Goal: Information Seeking & Learning: Learn about a topic

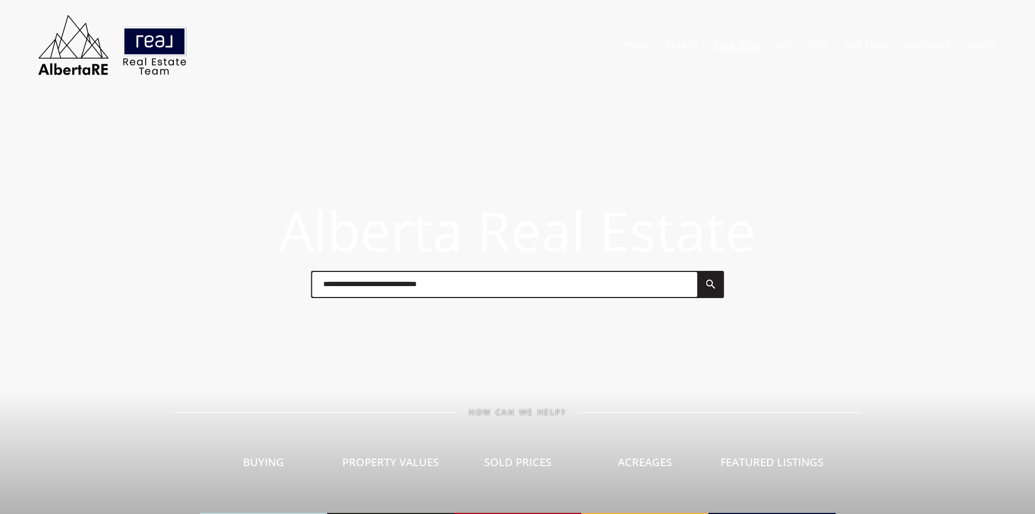
click at [721, 43] on link "Sold Data" at bounding box center [738, 45] width 46 height 10
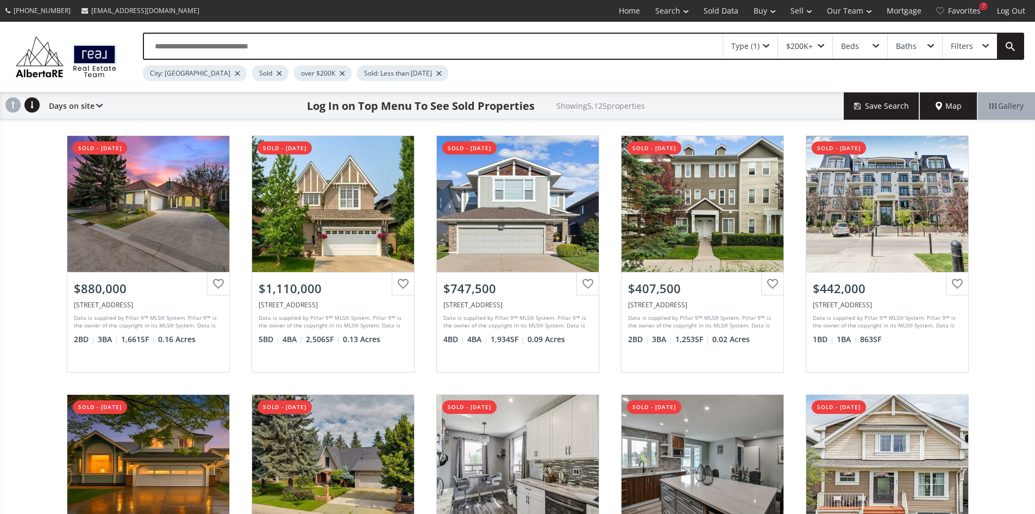
click at [936, 111] on span "Map" at bounding box center [949, 106] width 26 height 11
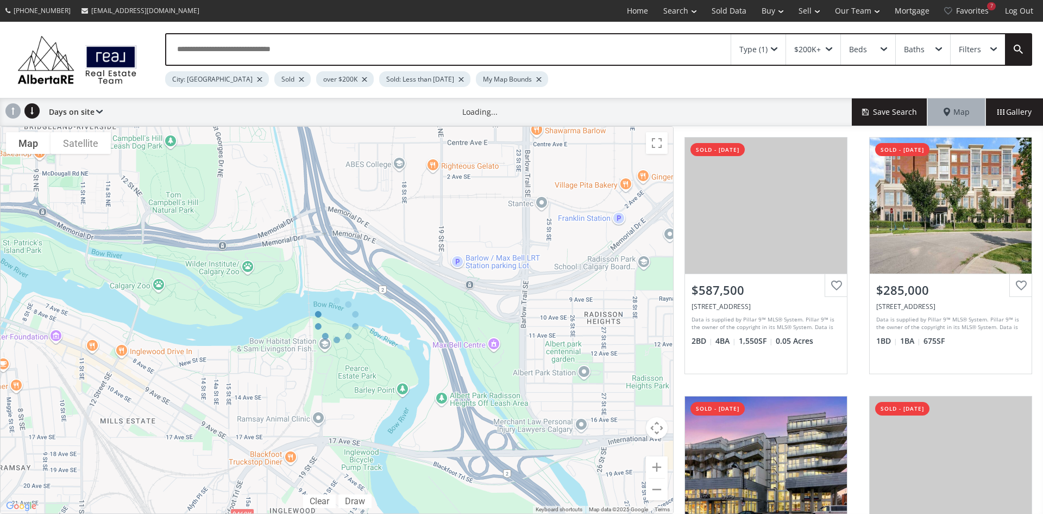
drag, startPoint x: 67, startPoint y: 396, endPoint x: 112, endPoint y: 346, distance: 67.4
click at [112, 346] on div at bounding box center [337, 320] width 674 height 388
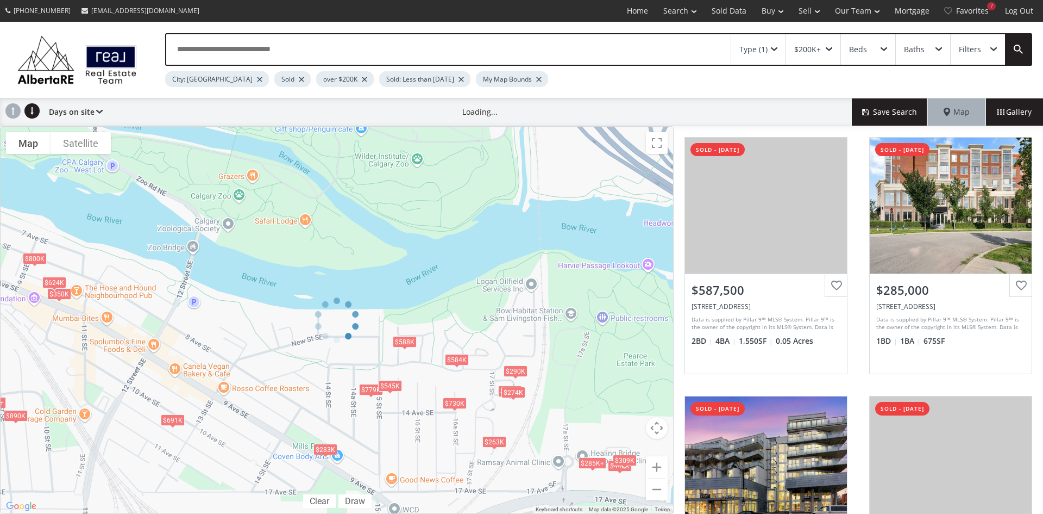
drag, startPoint x: 65, startPoint y: 380, endPoint x: 108, endPoint y: 368, distance: 45.2
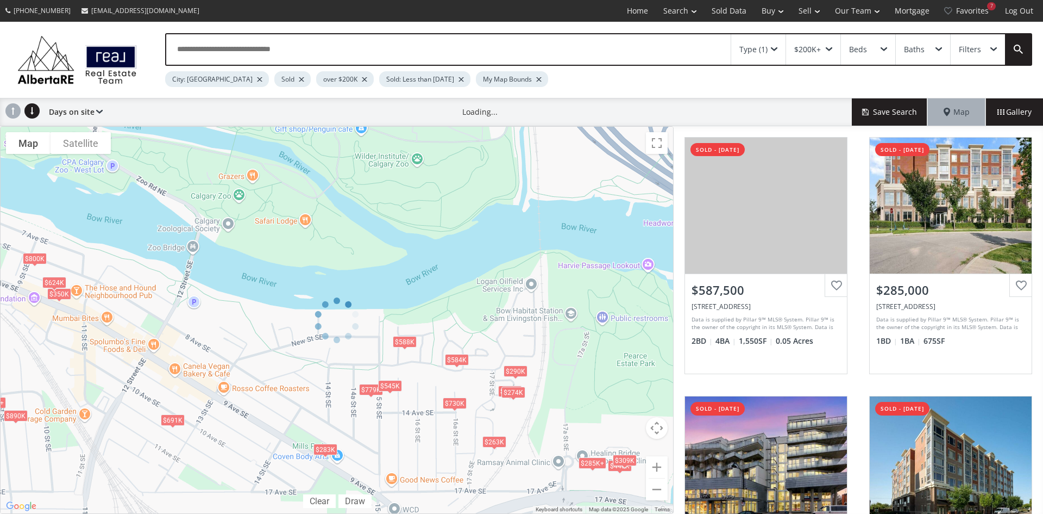
click at [108, 368] on div at bounding box center [337, 320] width 674 height 388
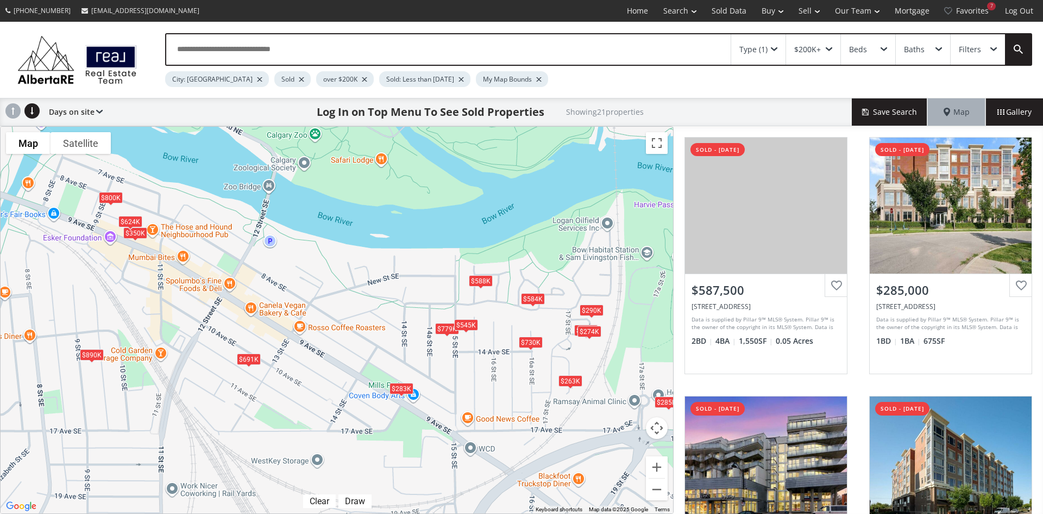
drag, startPoint x: 47, startPoint y: 357, endPoint x: 125, endPoint y: 295, distance: 99.7
click at [125, 295] on div "$588K $285K+ $350K $285K+ $348K $283K $285K+ $290K $779K $691K $440K $309K $890…" at bounding box center [337, 320] width 673 height 386
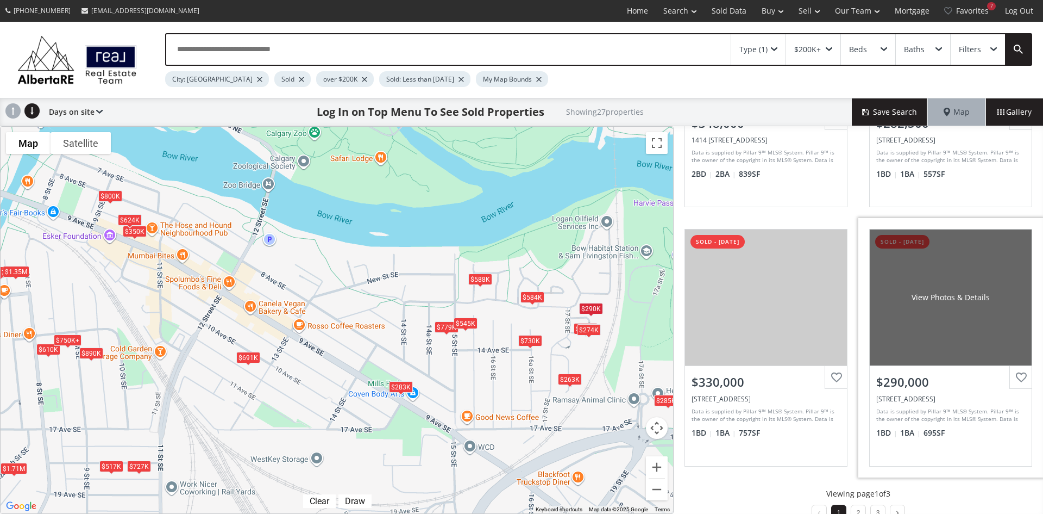
scroll to position [966, 0]
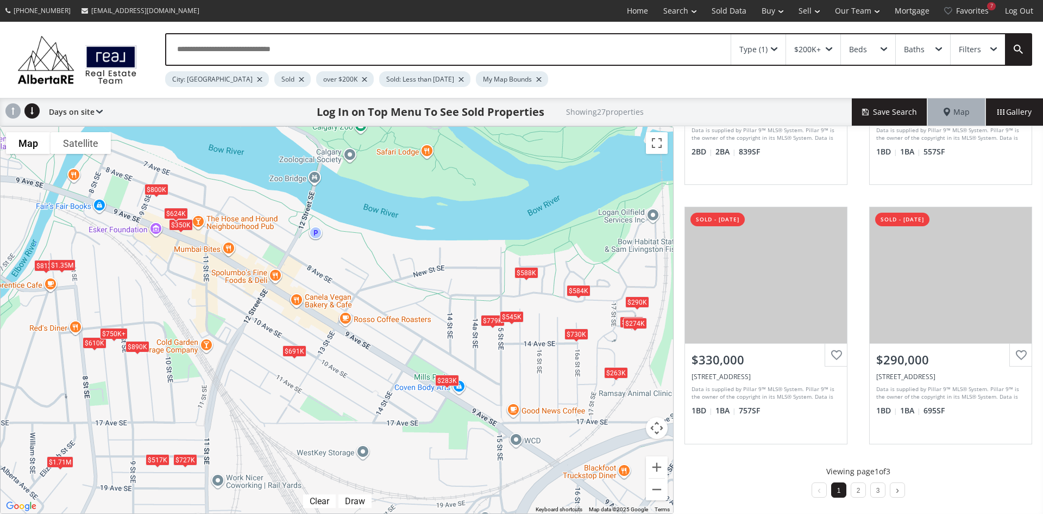
drag, startPoint x: 93, startPoint y: 291, endPoint x: 129, endPoint y: 285, distance: 35.9
click at [129, 285] on div "$588K $285K+ $350K $610K $750K+ $285K+ $348K $283K $285K+ $290K $779K $691K $81…" at bounding box center [337, 320] width 673 height 386
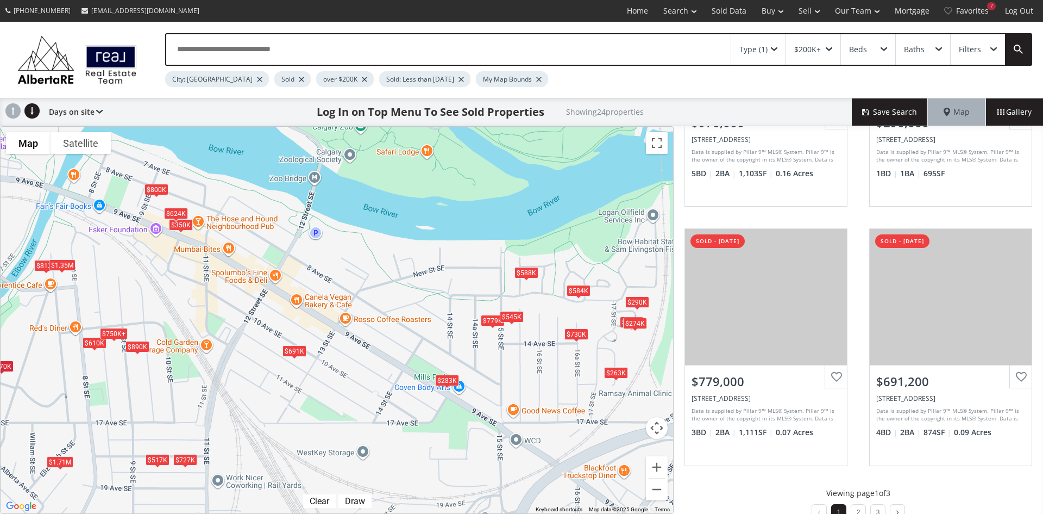
scroll to position [966, 0]
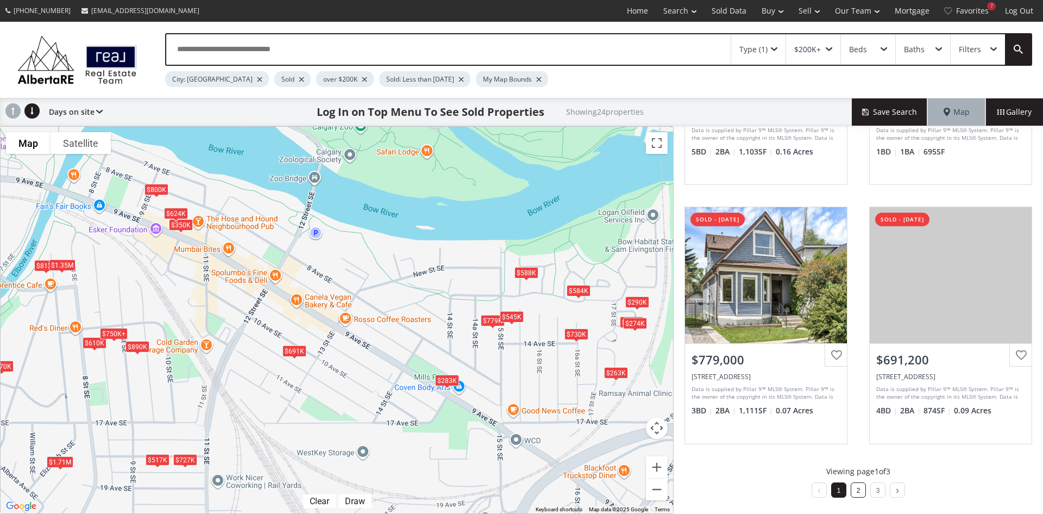
click at [852, 490] on li "2" at bounding box center [858, 489] width 15 height 15
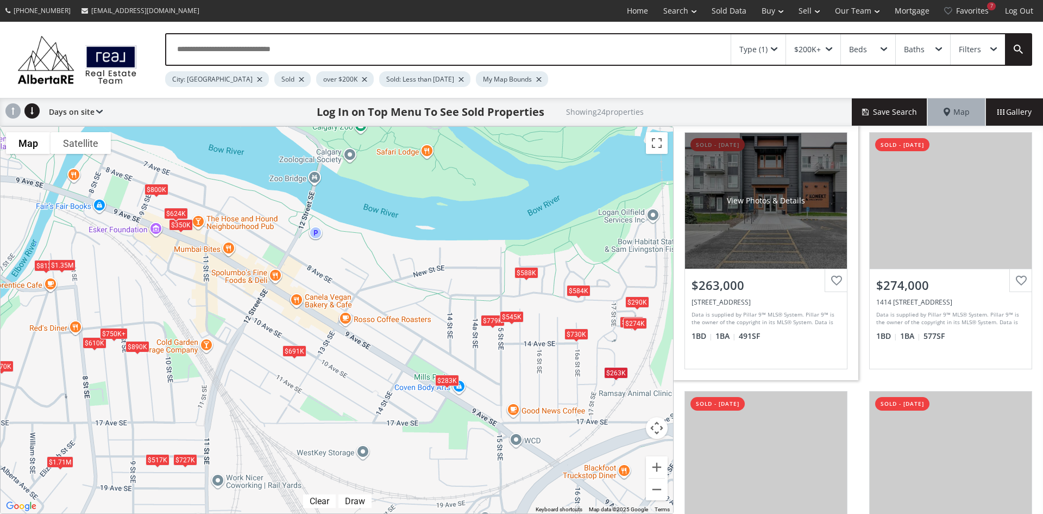
scroll to position [870, 0]
